Goal: Transaction & Acquisition: Purchase product/service

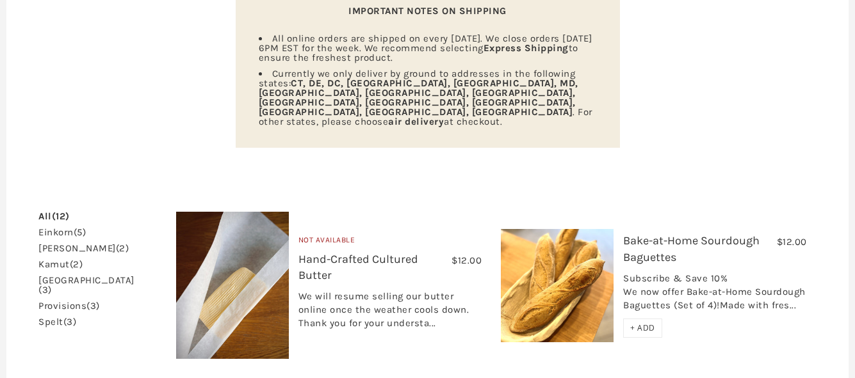
scroll to position [211, 0]
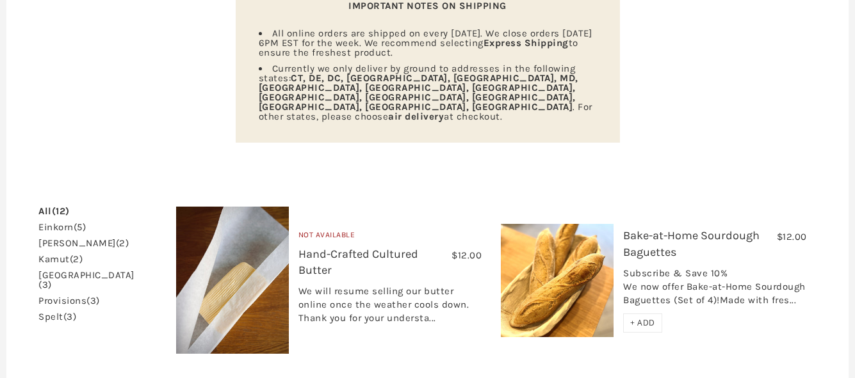
click at [63, 223] on link "einkorn (5)" at bounding box center [61, 228] width 47 height 10
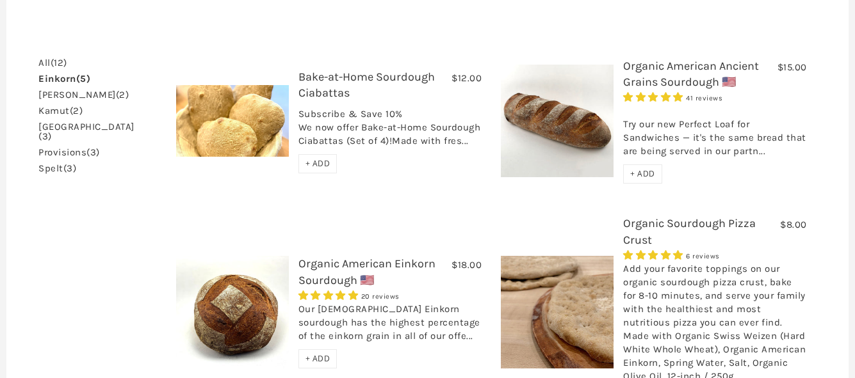
scroll to position [360, 0]
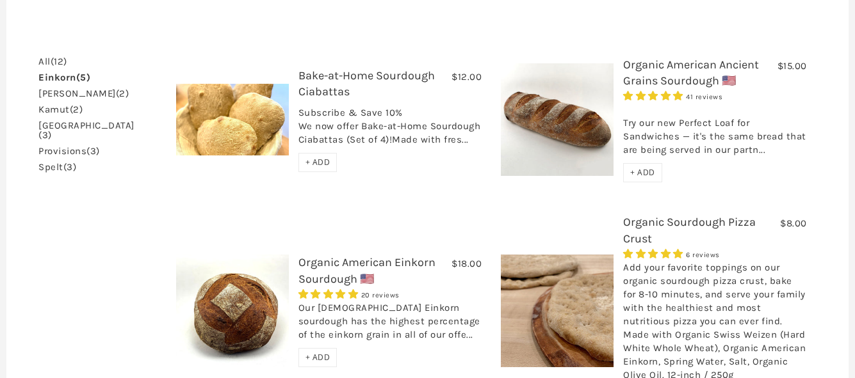
click at [352, 303] on div "Our [DEMOGRAPHIC_DATA] Einkorn sourdough has the highest percentage of the eink…" at bounding box center [390, 325] width 184 height 47
click at [351, 255] on link "Organic American Einkorn Sourdough 🇺🇸" at bounding box center [366, 270] width 137 height 30
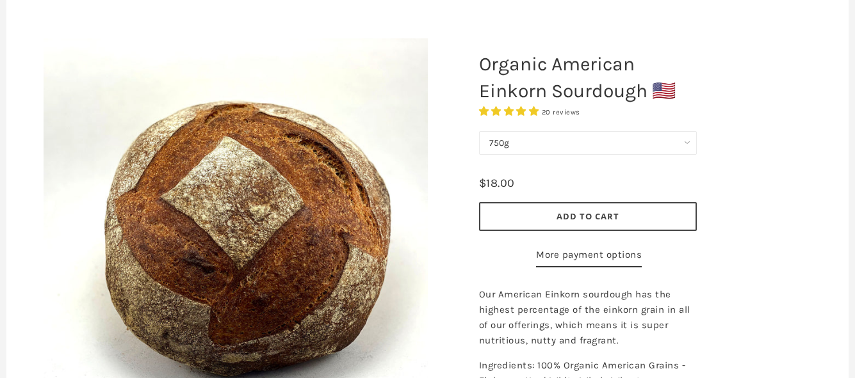
scroll to position [145, 0]
click at [517, 149] on select "750g" at bounding box center [588, 144] width 218 height 24
click at [537, 223] on button "Add to Cart" at bounding box center [588, 217] width 218 height 29
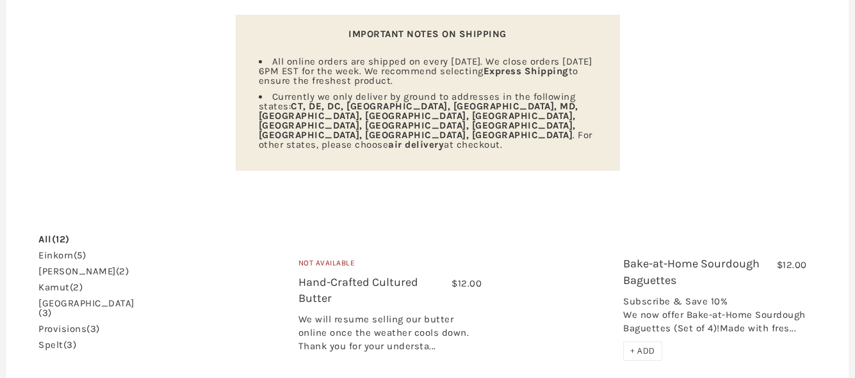
scroll to position [183, 0]
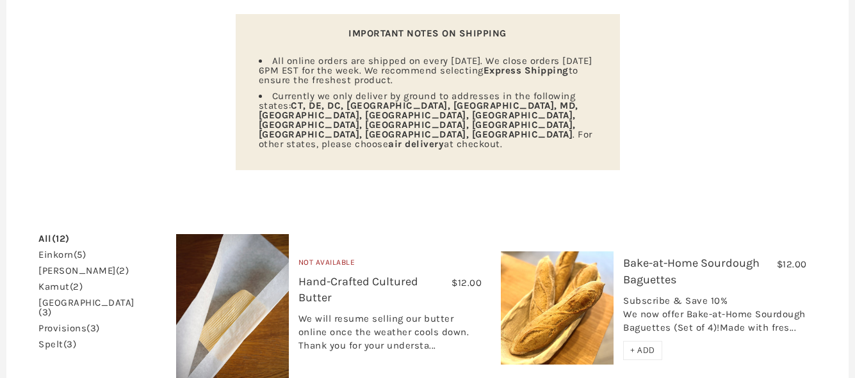
click at [71, 250] on link "einkorn (5)" at bounding box center [61, 255] width 47 height 10
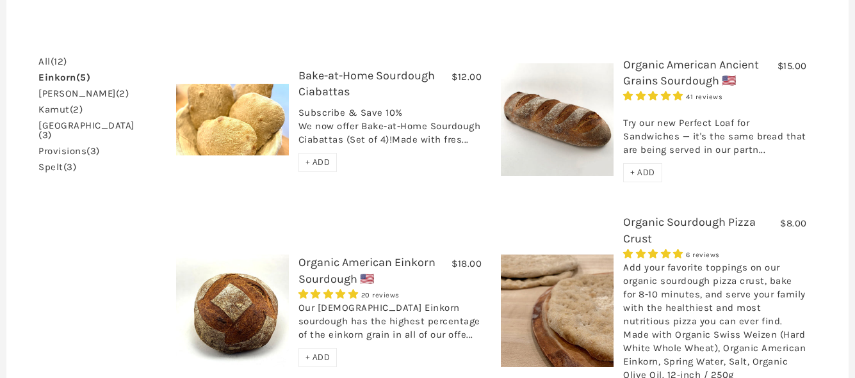
scroll to position [361, 0]
click at [654, 114] on div "Try our new Perfect Loaf for Sandwiches — it's the same bread that are being se…" at bounding box center [715, 132] width 184 height 60
click at [689, 109] on div "Try our new Perfect Loaf for Sandwiches — it's the same bread that are being se…" at bounding box center [715, 132] width 184 height 60
click at [656, 57] on link "Organic American Ancient Grains Sourdough 🇺🇸" at bounding box center [691, 72] width 136 height 30
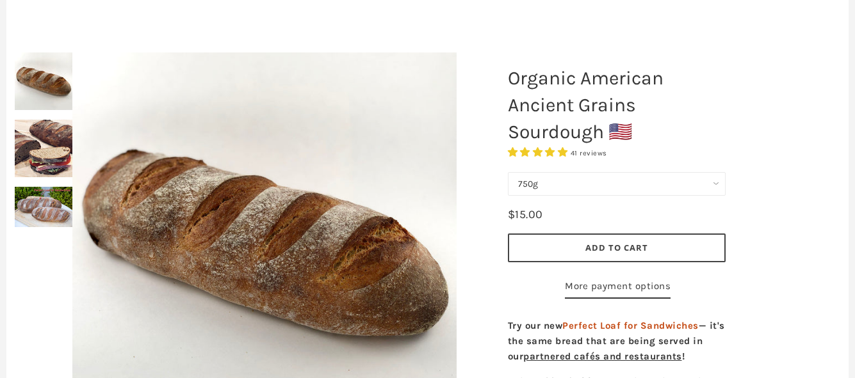
scroll to position [133, 0]
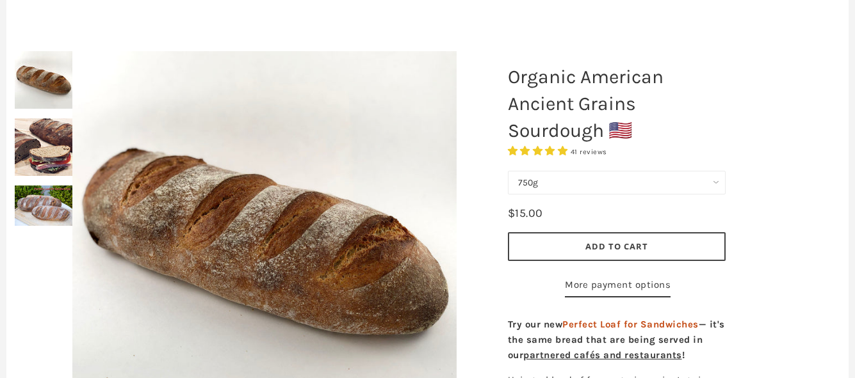
click at [48, 161] on div at bounding box center [264, 243] width 448 height 448
click at [54, 165] on div at bounding box center [264, 243] width 448 height 448
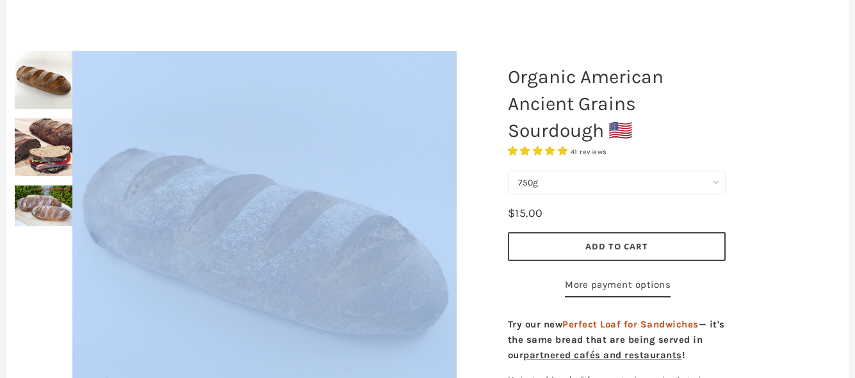
click at [54, 165] on div at bounding box center [264, 243] width 448 height 448
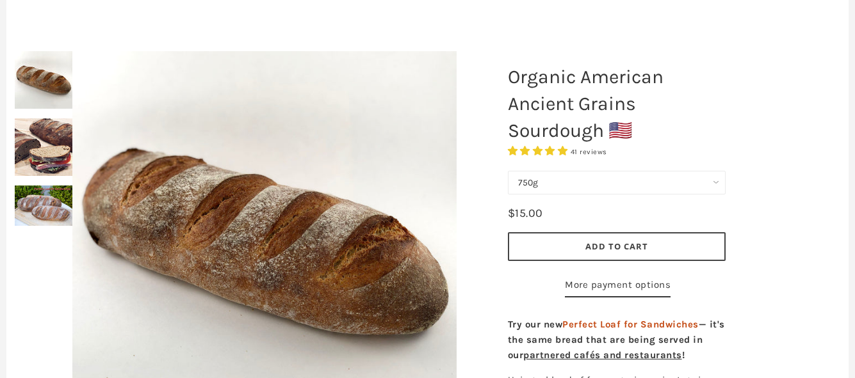
click at [494, 199] on div "Organic American Ancient Grains Sourdough 🇺🇸 41 reviews 750g Perfect Loaf for S…" at bounding box center [616, 303] width 256 height 504
click at [38, 213] on img at bounding box center [44, 206] width 58 height 40
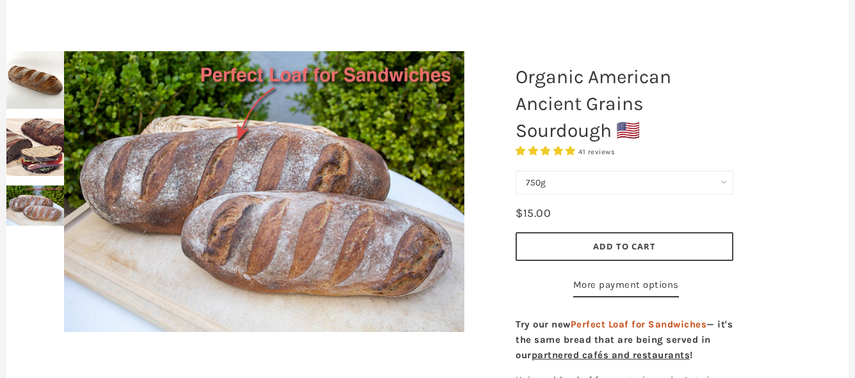
click at [42, 161] on div at bounding box center [264, 191] width 464 height 345
click at [45, 181] on div at bounding box center [264, 191] width 464 height 345
click at [34, 154] on div at bounding box center [264, 191] width 464 height 345
click at [22, 65] on img at bounding box center [35, 80] width 58 height 58
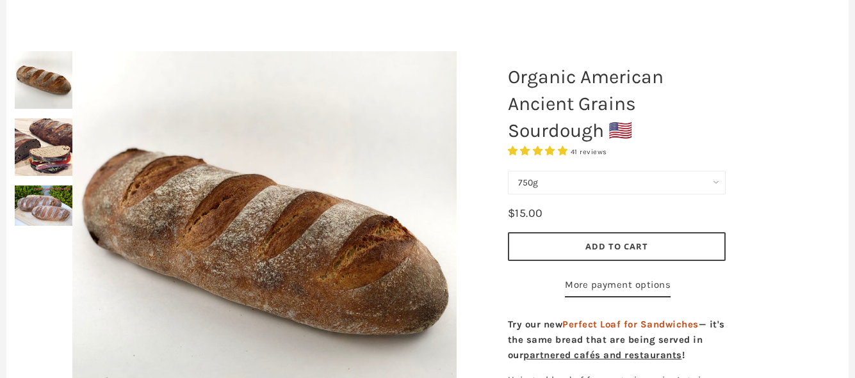
click at [37, 120] on img at bounding box center [44, 147] width 58 height 58
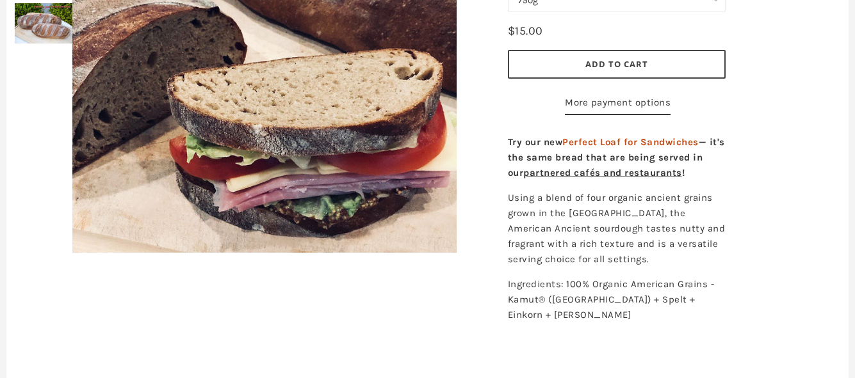
scroll to position [316, 0]
click at [615, 68] on span "Add to Cart" at bounding box center [616, 64] width 63 height 12
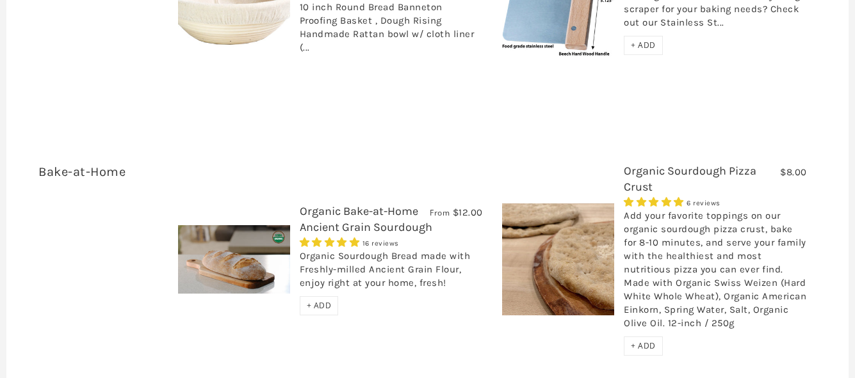
scroll to position [1973, 0]
click at [365, 249] on div "Organic Sourdough Bread made with Freshly-milled Ancient Grain Flour, enjoy rig…" at bounding box center [391, 272] width 183 height 47
click at [375, 204] on link "Organic Bake-at-Home Ancient Grain Sourdough" at bounding box center [366, 219] width 133 height 30
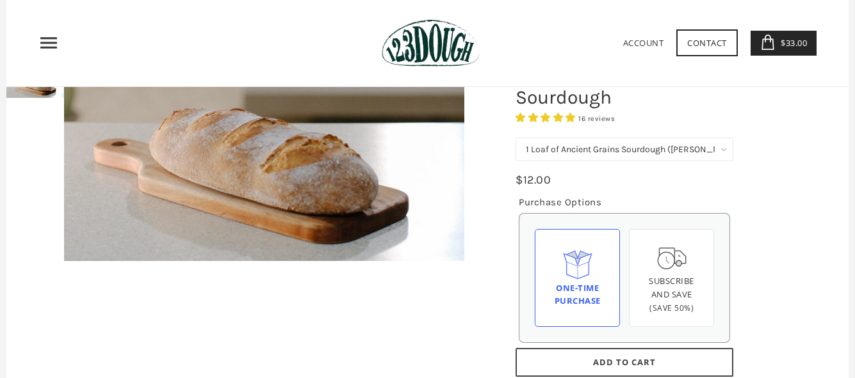
scroll to position [166, 0]
click at [606, 150] on select "1 Loaf of Ancient Grains Sourdough (Baker's Choice) Get 6 Loaves Every Month (F…" at bounding box center [624, 150] width 218 height 24
select select "Get 6 Loaves Every Month (Free Shipping)"
click at [515, 138] on select "1 Loaf of Ancient Grains Sourdough (Baker's Choice) Get 6 Loaves Every Month (F…" at bounding box center [624, 150] width 218 height 24
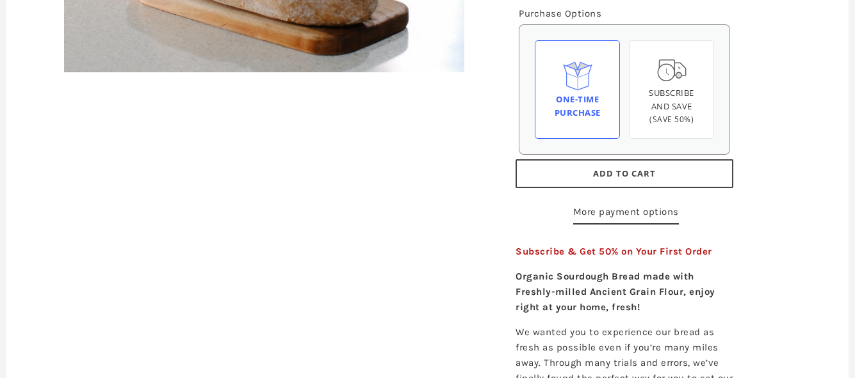
scroll to position [355, 0]
click at [682, 125] on div "Subscribe and save (Save 50%)" at bounding box center [671, 106] width 63 height 40
click at [0, 0] on input "Subscribe and save (Save 50%)" at bounding box center [0, 0] width 0 height 0
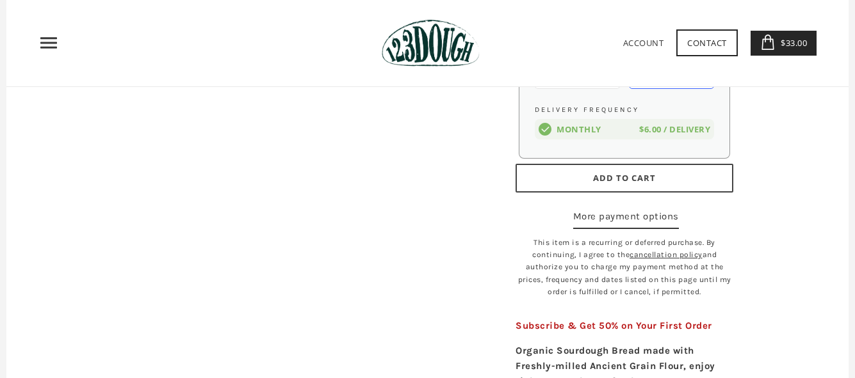
scroll to position [404, 0]
click at [615, 181] on span "Add to Cart" at bounding box center [624, 179] width 63 height 12
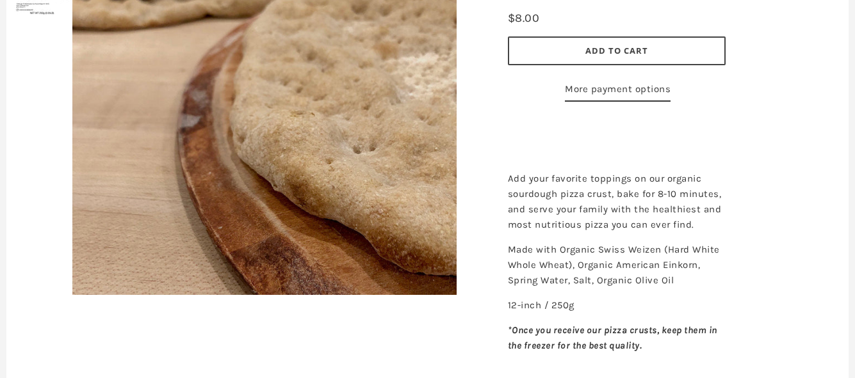
scroll to position [276, 0]
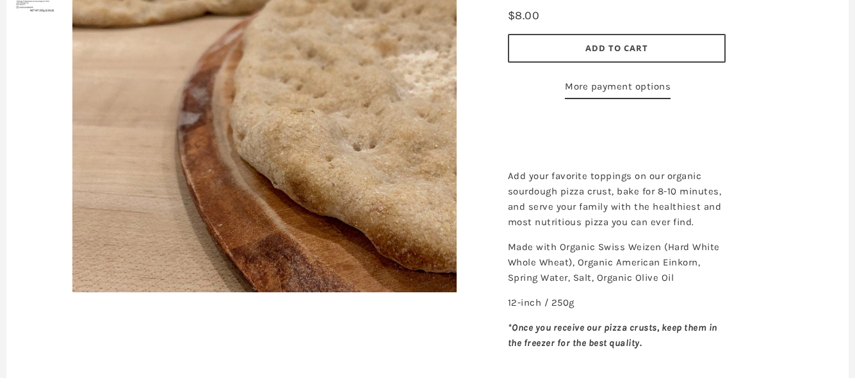
click at [689, 134] on p at bounding box center [617, 125] width 218 height 15
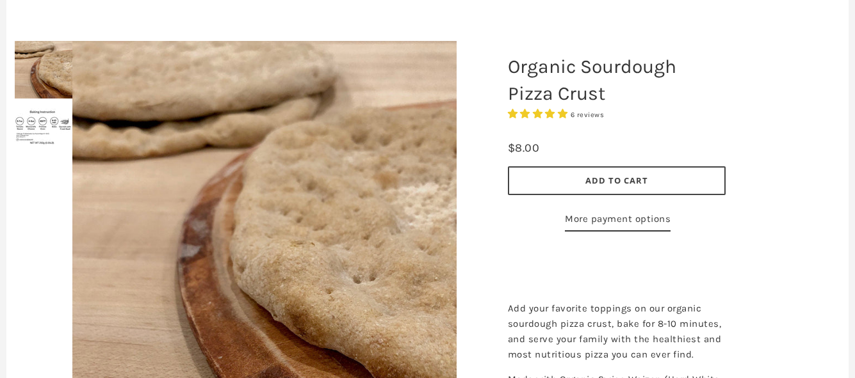
scroll to position [140, 0]
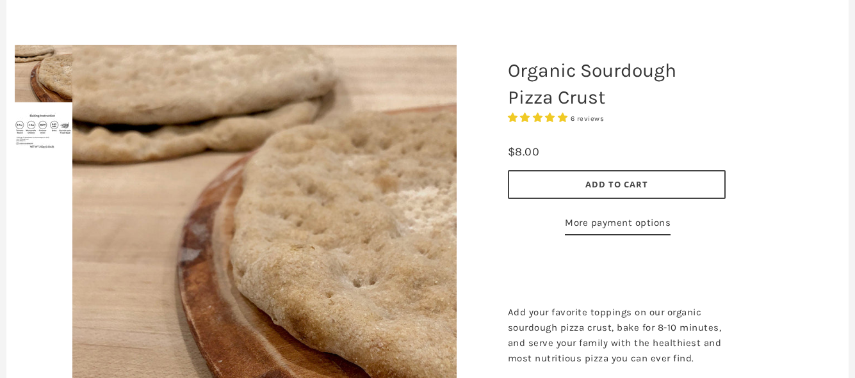
click at [570, 121] on span "6 reviews" at bounding box center [587, 119] width 34 height 8
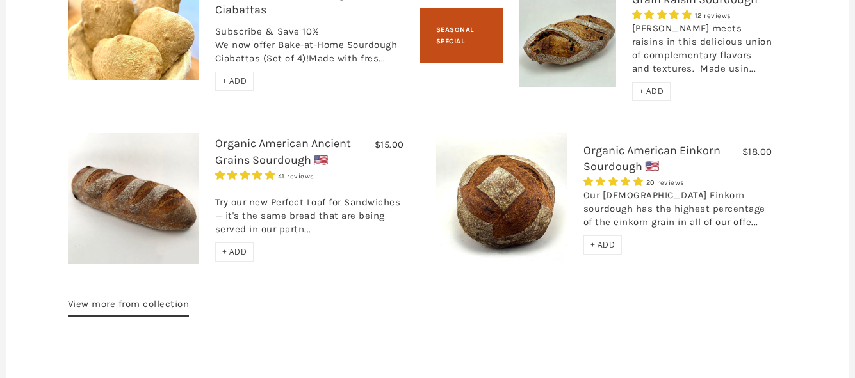
scroll to position [1833, 0]
click at [593, 173] on link "Organic American Einkorn Sourdough 🇺🇸" at bounding box center [651, 158] width 137 height 30
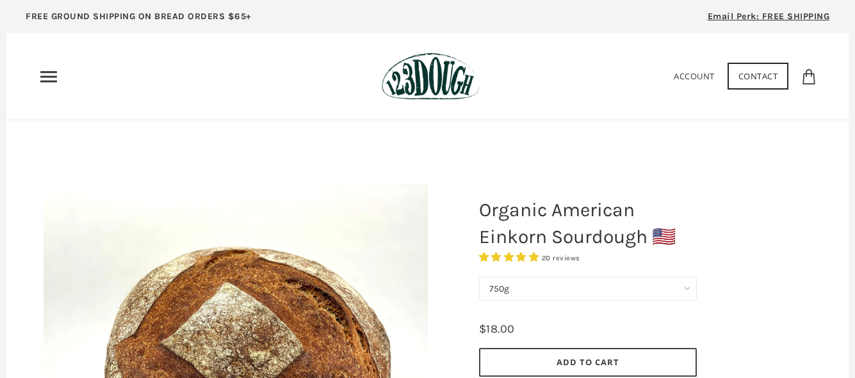
click at [46, 72] on use "Primary" at bounding box center [48, 76] width 17 height 11
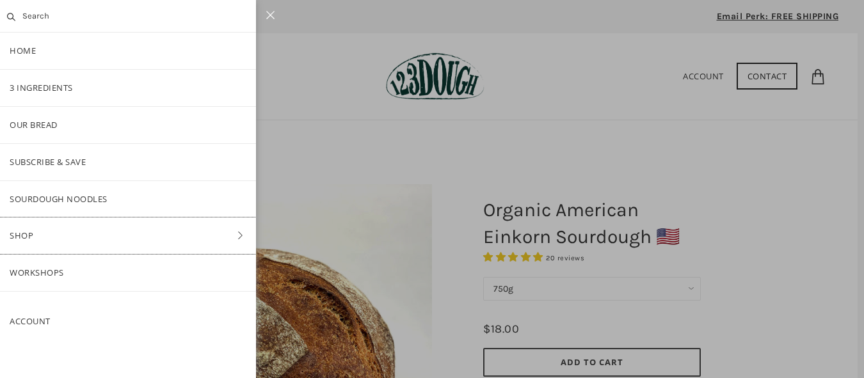
click at [19, 232] on link "Shop" at bounding box center [128, 236] width 256 height 36
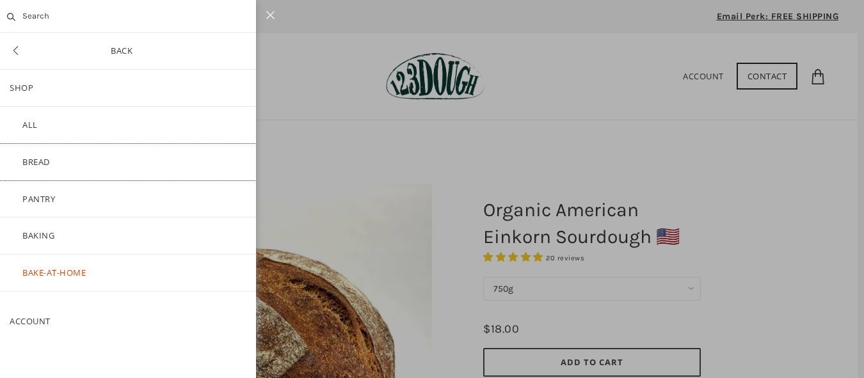
click at [32, 163] on link "Bread" at bounding box center [128, 162] width 256 height 36
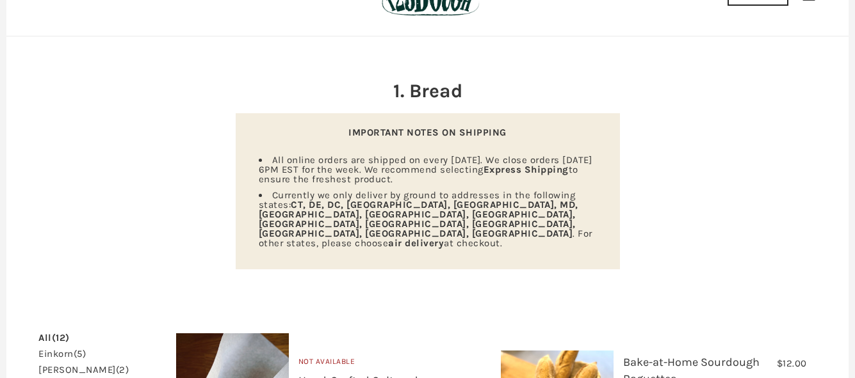
scroll to position [83, 0]
click at [66, 350] on link "einkorn (5)" at bounding box center [61, 355] width 47 height 10
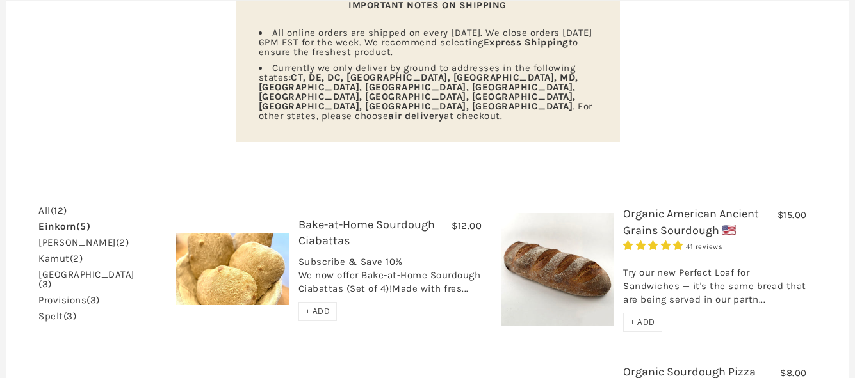
scroll to position [213, 0]
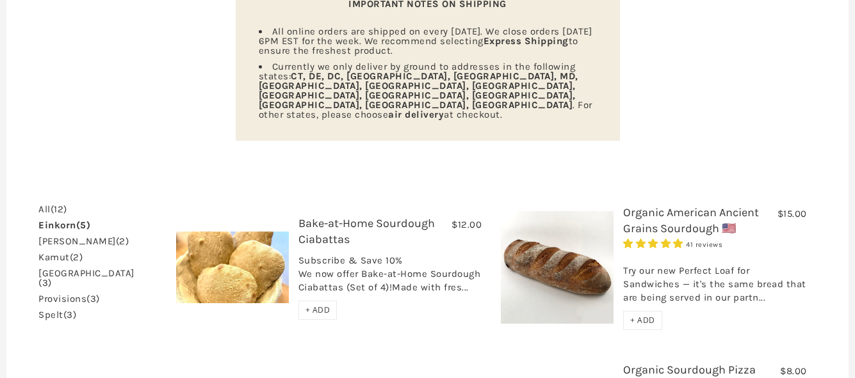
click at [63, 269] on link "khorasan (3)" at bounding box center [86, 278] width 96 height 19
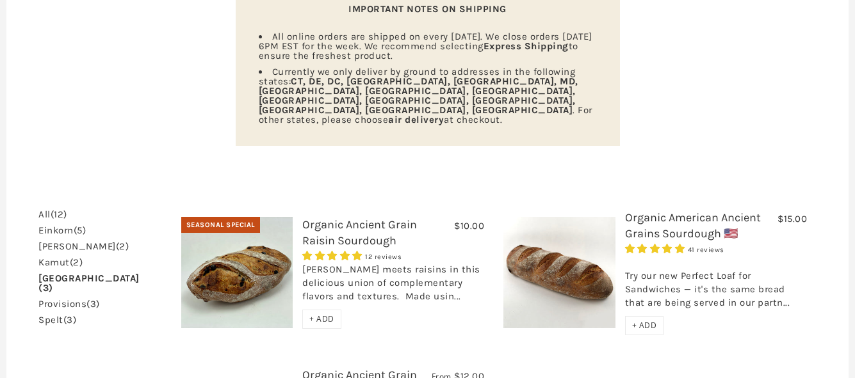
scroll to position [208, 0]
click at [54, 299] on link "provisions (3)" at bounding box center [68, 304] width 61 height 10
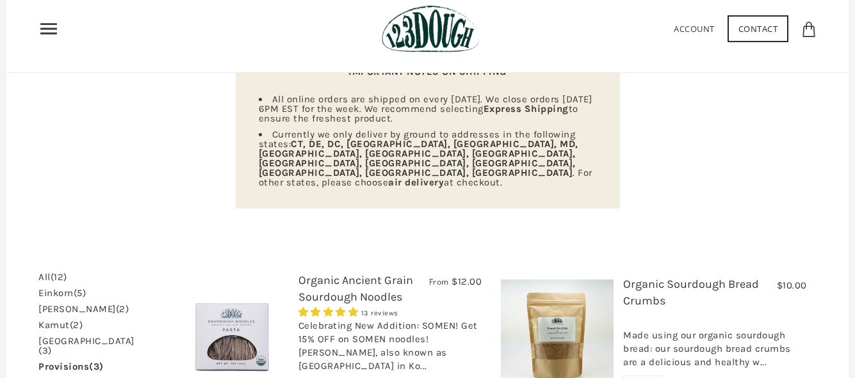
scroll to position [135, 0]
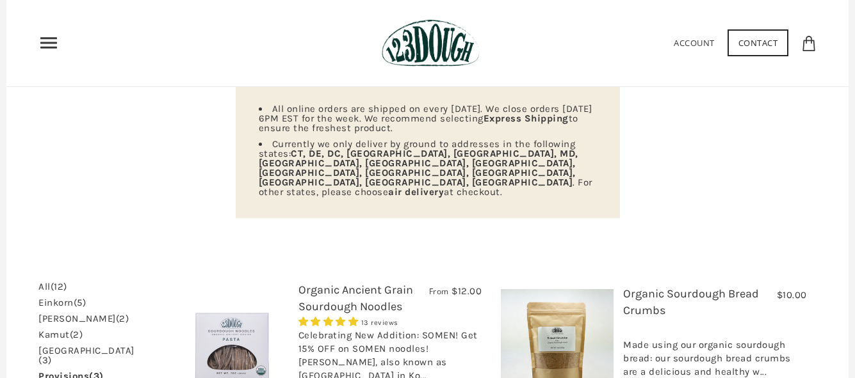
click at [51, 298] on link "einkorn (5)" at bounding box center [61, 303] width 47 height 10
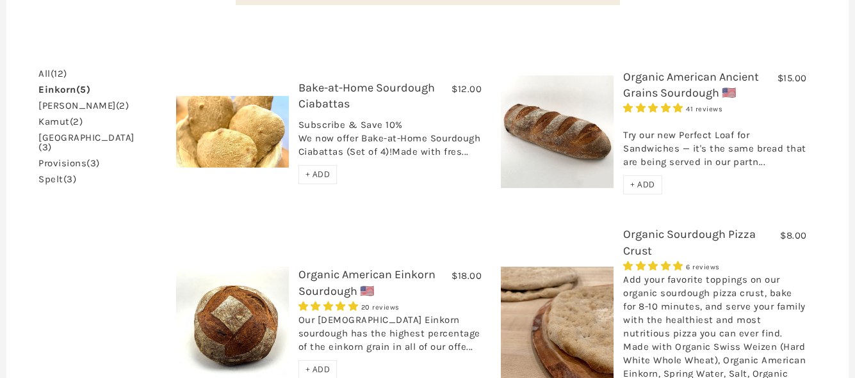
scroll to position [348, 0]
click at [52, 102] on link "emmer (2)" at bounding box center [83, 107] width 90 height 10
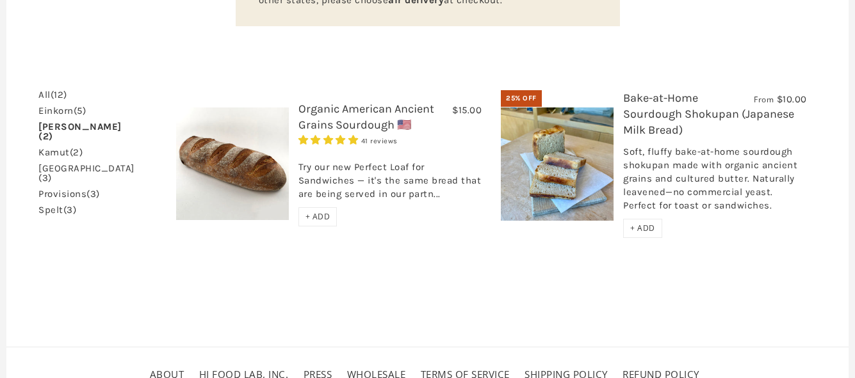
scroll to position [328, 0]
click at [53, 147] on link "kamut (2)" at bounding box center [60, 152] width 44 height 10
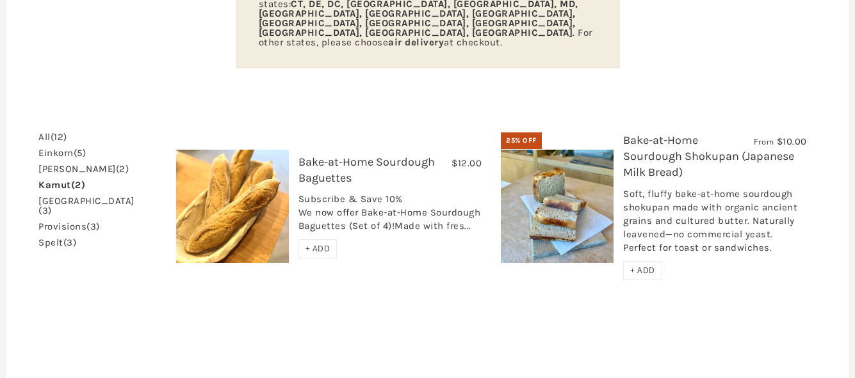
scroll to position [282, 0]
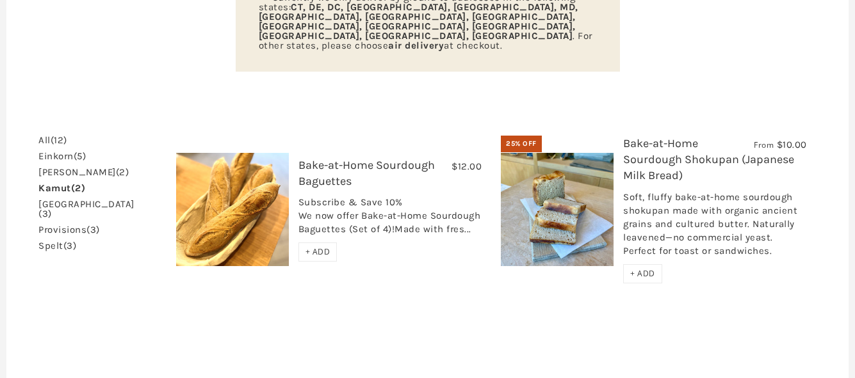
click at [59, 200] on link "khorasan (3)" at bounding box center [86, 209] width 96 height 19
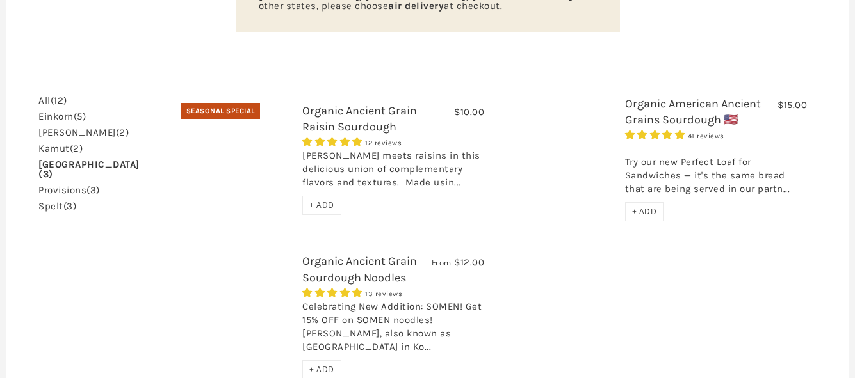
scroll to position [322, 0]
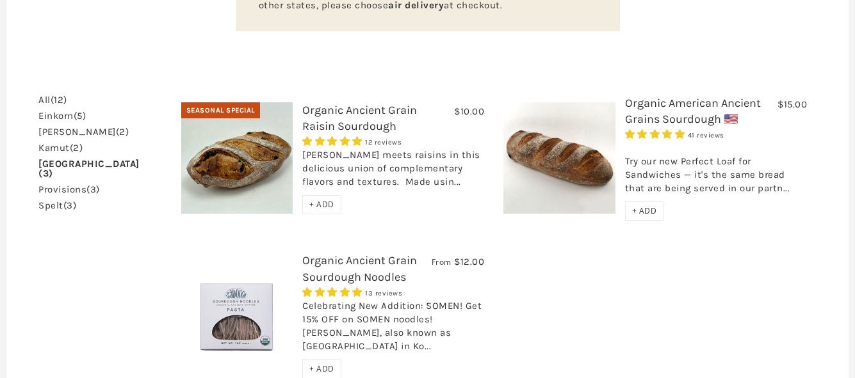
click at [61, 185] on link "provisions (3)" at bounding box center [68, 190] width 61 height 10
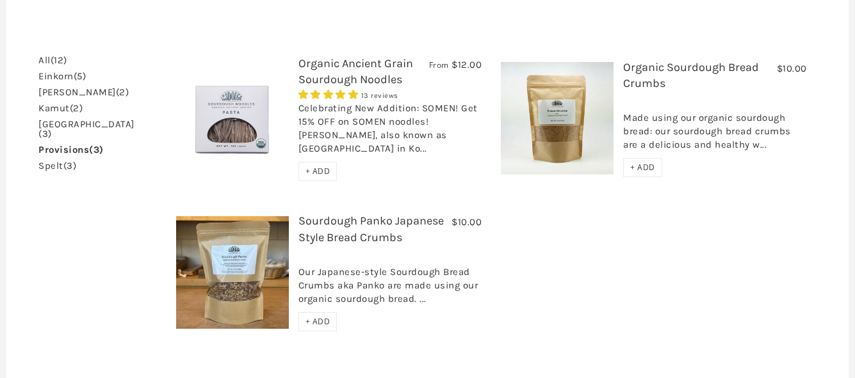
scroll to position [359, 0]
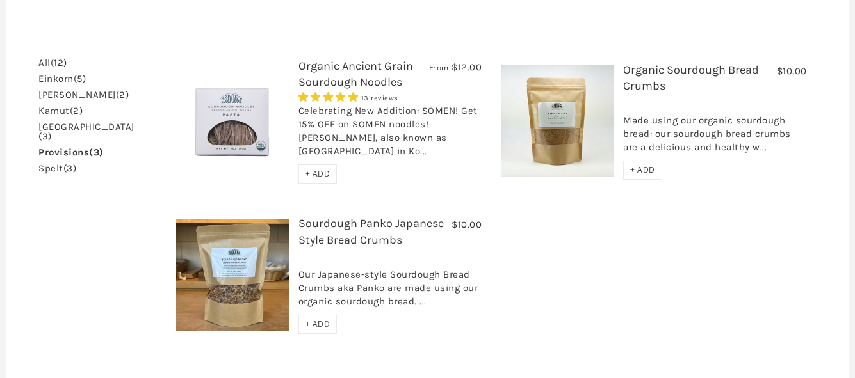
click at [54, 164] on link "spelt (3)" at bounding box center [57, 169] width 38 height 10
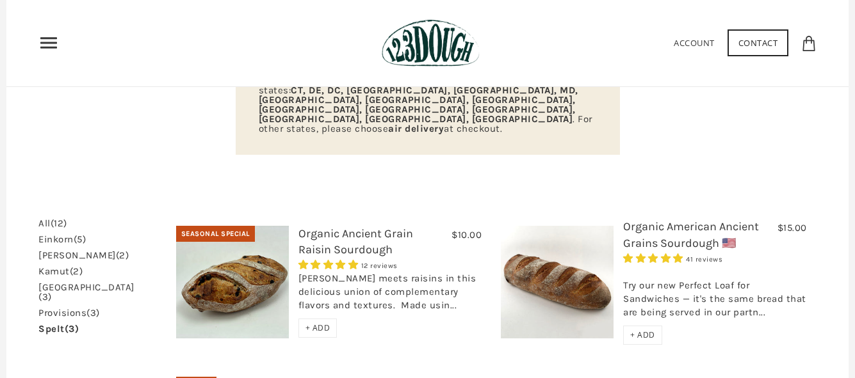
scroll to position [198, 0]
click at [63, 218] on span "(12)" at bounding box center [59, 224] width 17 height 12
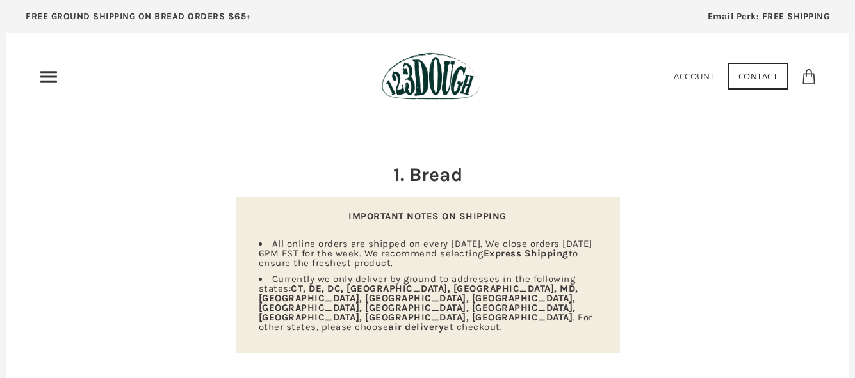
click at [48, 71] on use "Primary" at bounding box center [48, 76] width 17 height 11
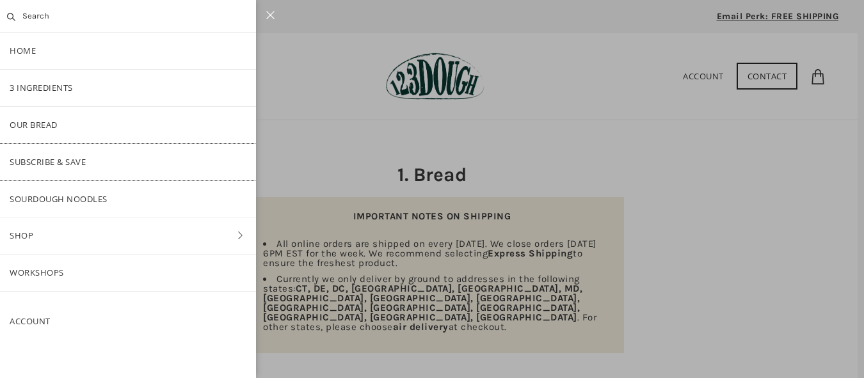
click at [54, 159] on link "Subscribe & Save" at bounding box center [128, 162] width 256 height 36
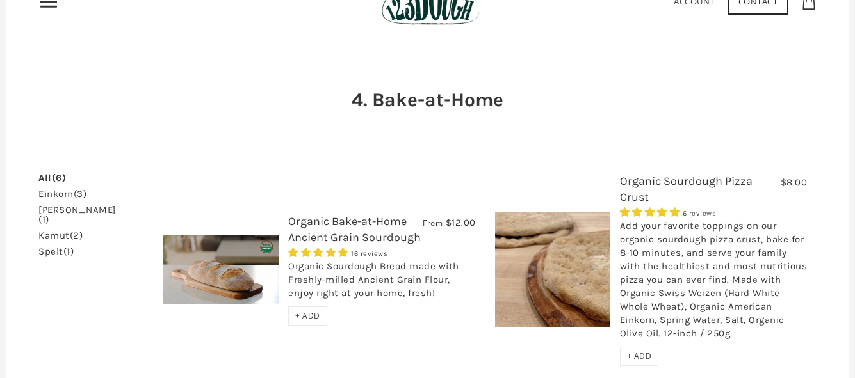
scroll to position [95, 0]
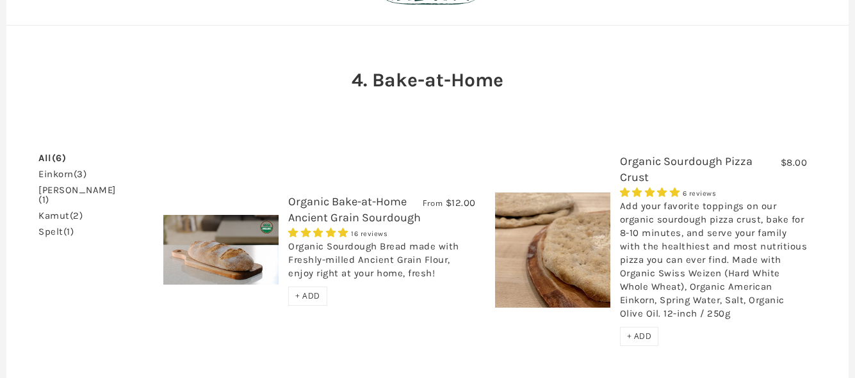
click at [373, 202] on link "Organic Bake-at-Home Ancient Grain Sourdough" at bounding box center [354, 210] width 133 height 30
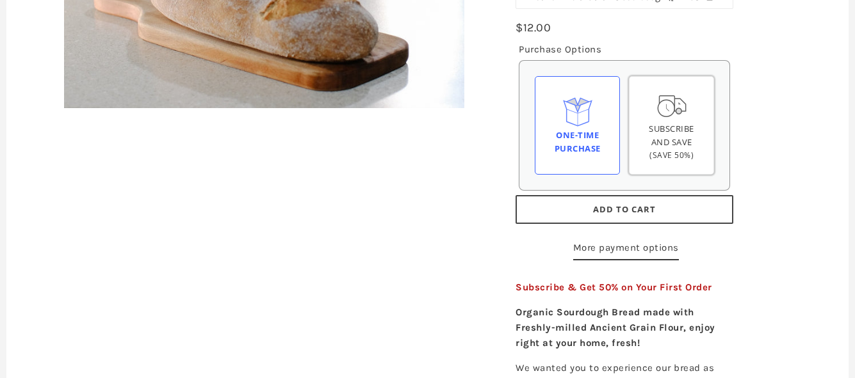
scroll to position [319, 0]
click at [672, 142] on span "Subscribe and save" at bounding box center [670, 134] width 45 height 25
click at [0, 0] on input "Subscribe and save (Save 50%)" at bounding box center [0, 0] width 0 height 0
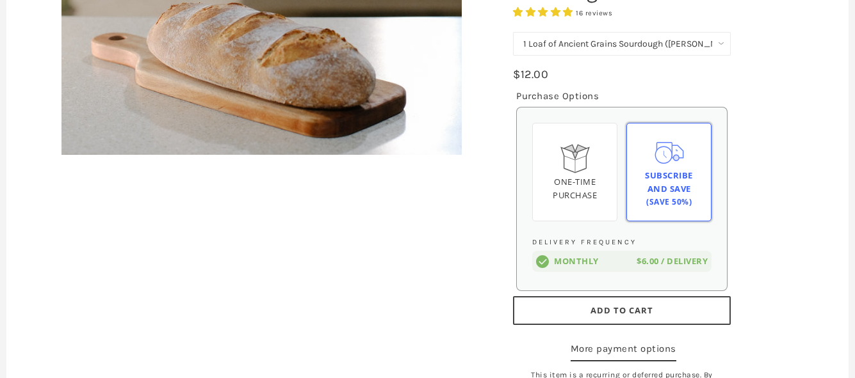
scroll to position [271, 0]
click at [615, 42] on select "1 Loaf of Ancient Grains Sourdough ([PERSON_NAME] Choice) Get 6 Loaves Every Mo…" at bounding box center [622, 45] width 218 height 24
select select "Get 6 Loaves Every Month (Free Shipping)"
click at [513, 33] on select "1 Loaf of Ancient Grains Sourdough ([PERSON_NAME] Choice) Get 6 Loaves Every Mo…" at bounding box center [622, 45] width 218 height 24
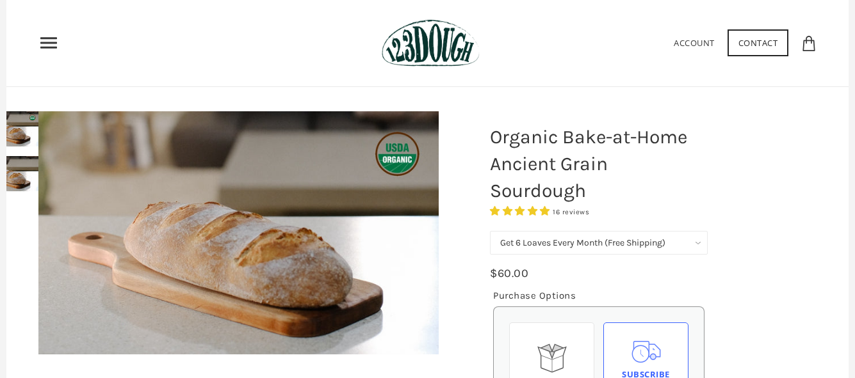
scroll to position [72, 0]
click at [547, 213] on span "4.75 stars" at bounding box center [545, 212] width 10 height 10
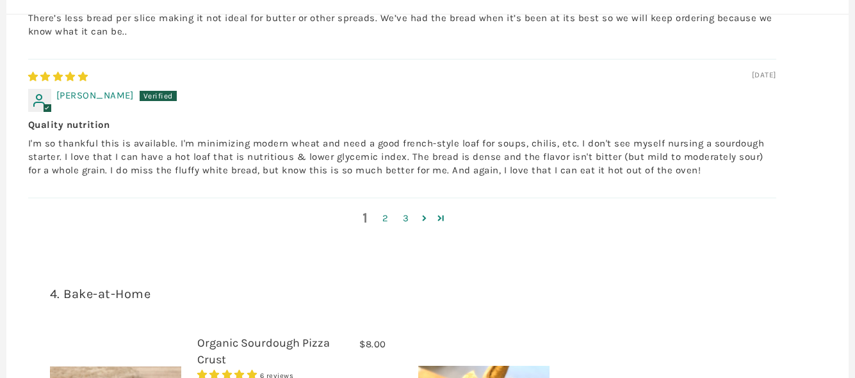
scroll to position [2218, 0]
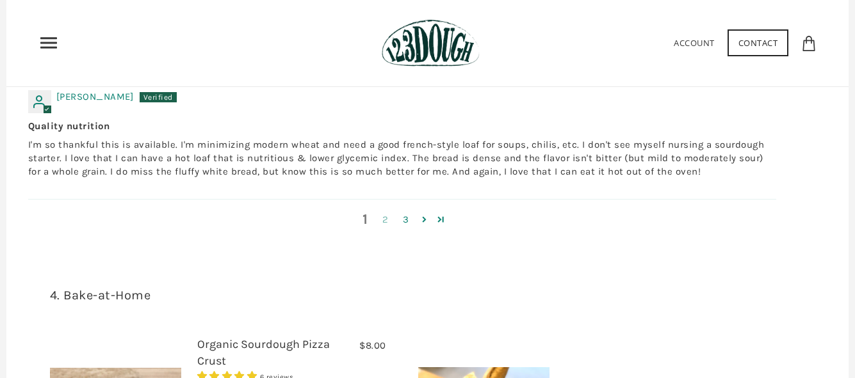
click at [387, 213] on link "2" at bounding box center [385, 220] width 20 height 15
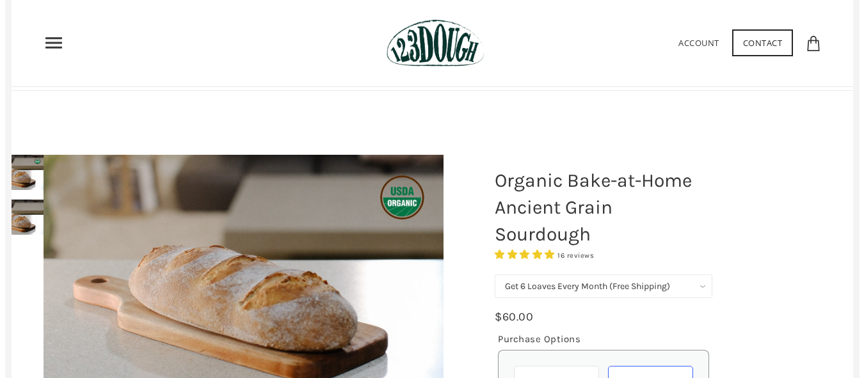
scroll to position [0, 0]
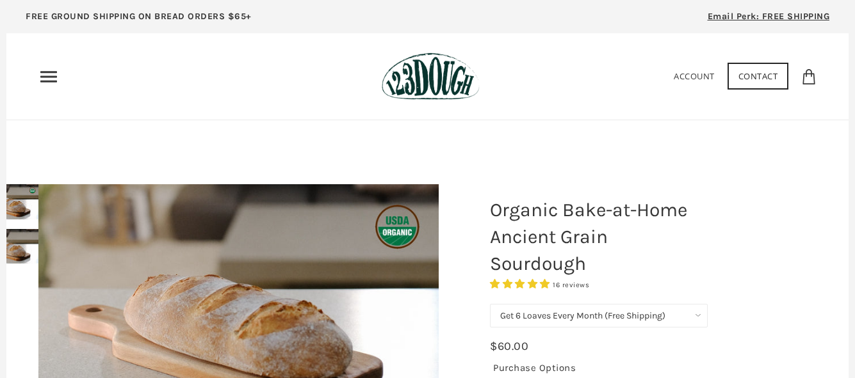
click at [46, 77] on use "Primary" at bounding box center [48, 76] width 17 height 11
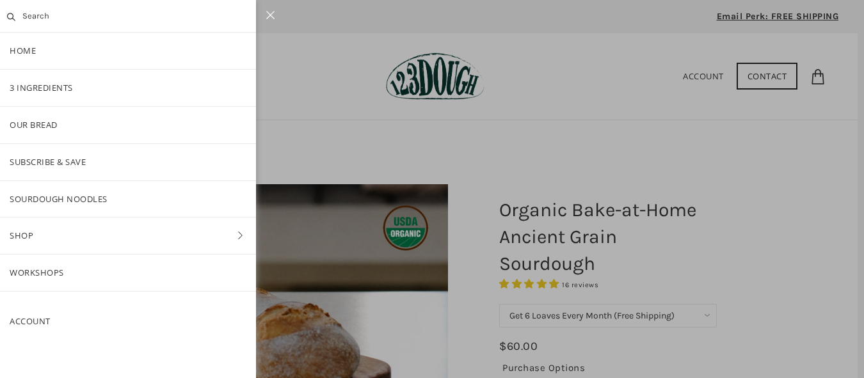
click at [20, 321] on link "Account" at bounding box center [30, 322] width 41 height 12
